Goal: Task Accomplishment & Management: Manage account settings

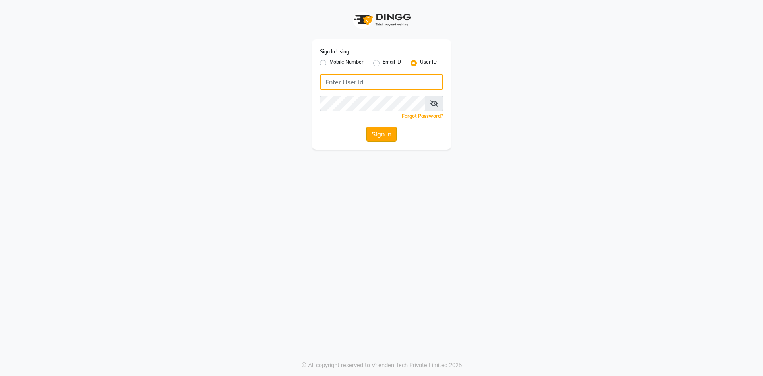
type input "e3912-01"
click at [376, 138] on button "Sign In" at bounding box center [381, 133] width 30 height 15
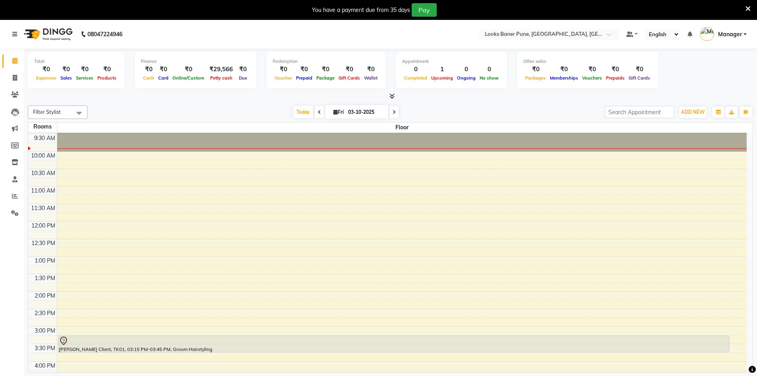
scroll to position [56, 0]
